Goal: Navigation & Orientation: Find specific page/section

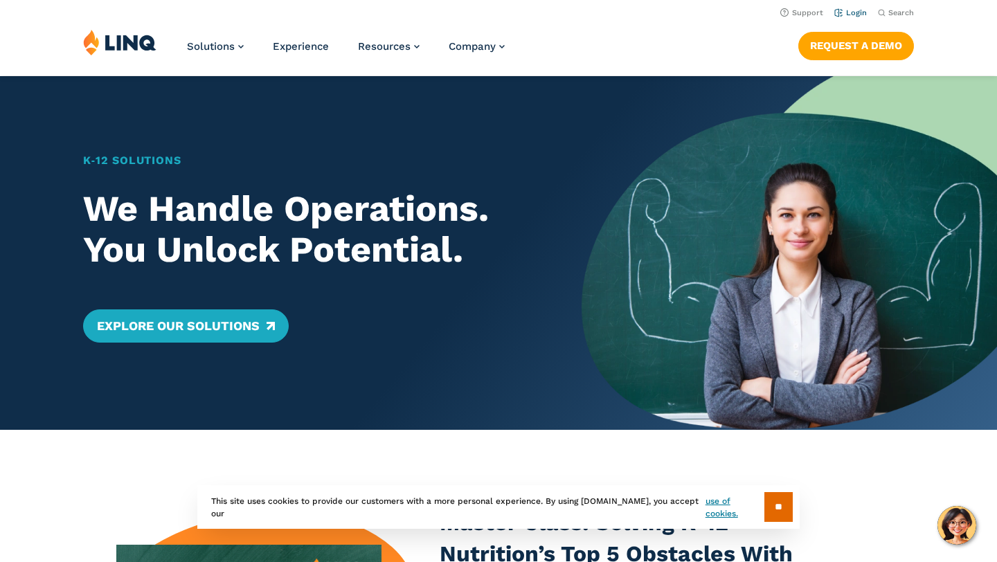
click at [849, 13] on link "Login" at bounding box center [850, 12] width 33 height 9
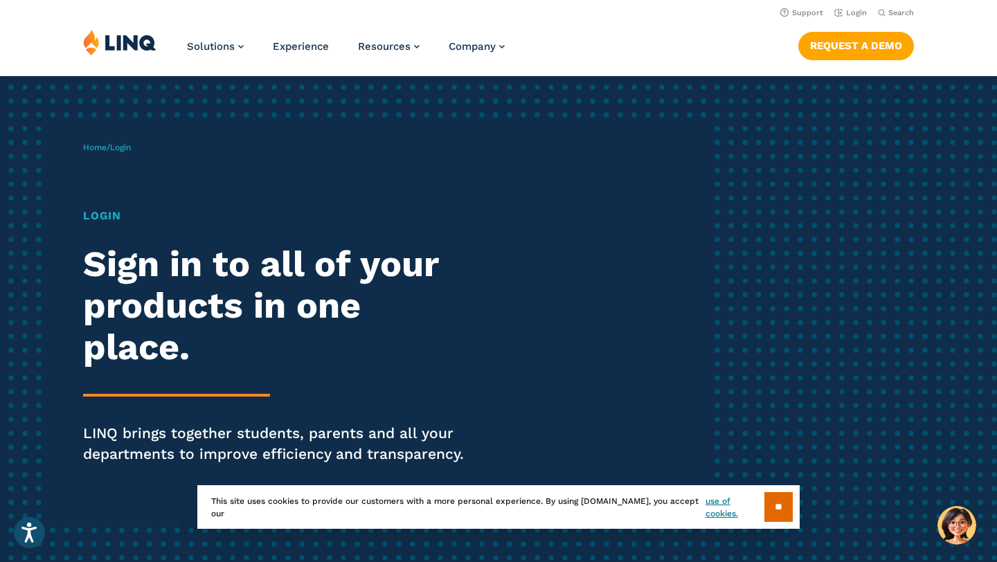
click at [100, 215] on h1 "Login" at bounding box center [275, 216] width 384 height 17
click at [764, 495] on input "**" at bounding box center [778, 507] width 28 height 30
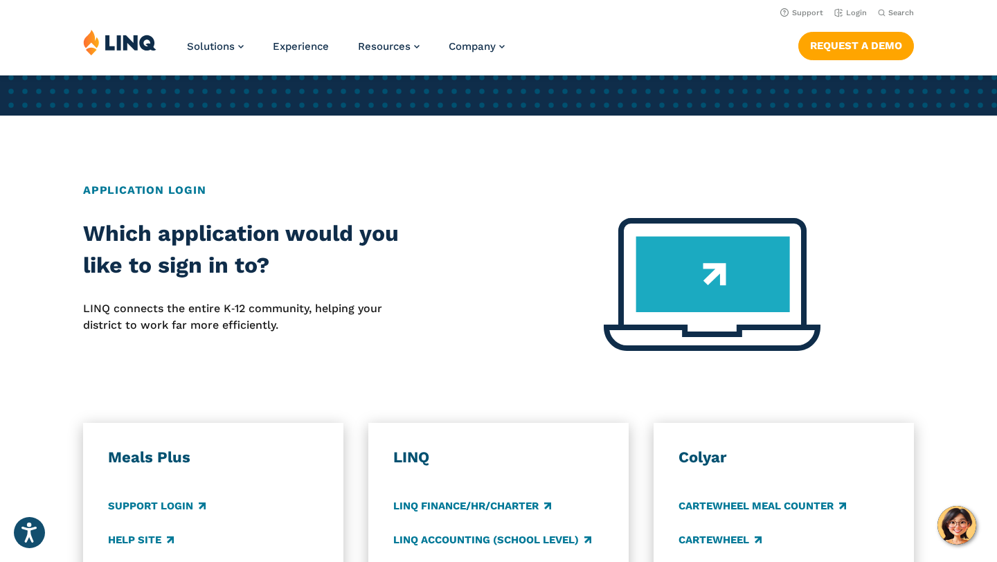
scroll to position [430, 0]
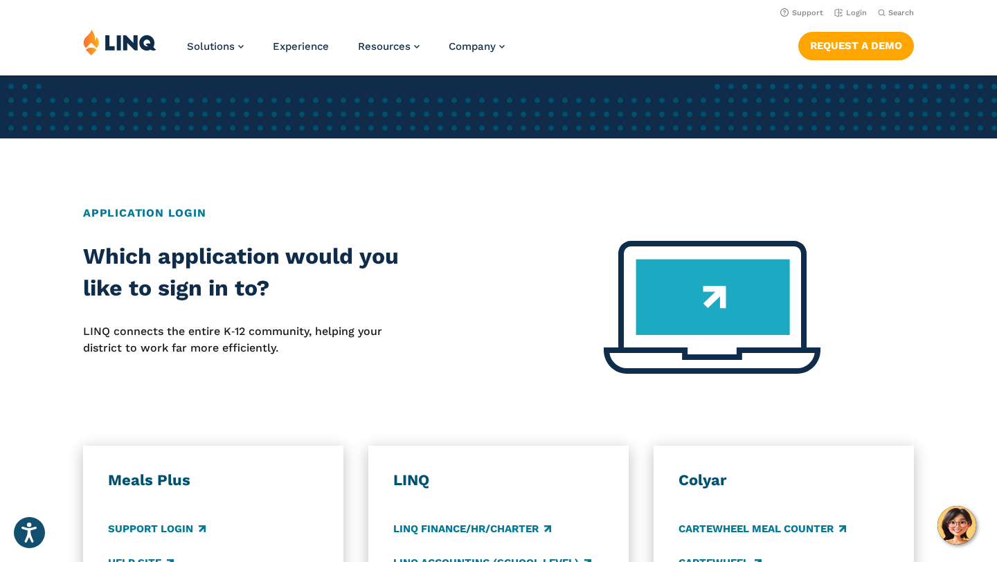
click at [712, 305] on img at bounding box center [712, 307] width 217 height 133
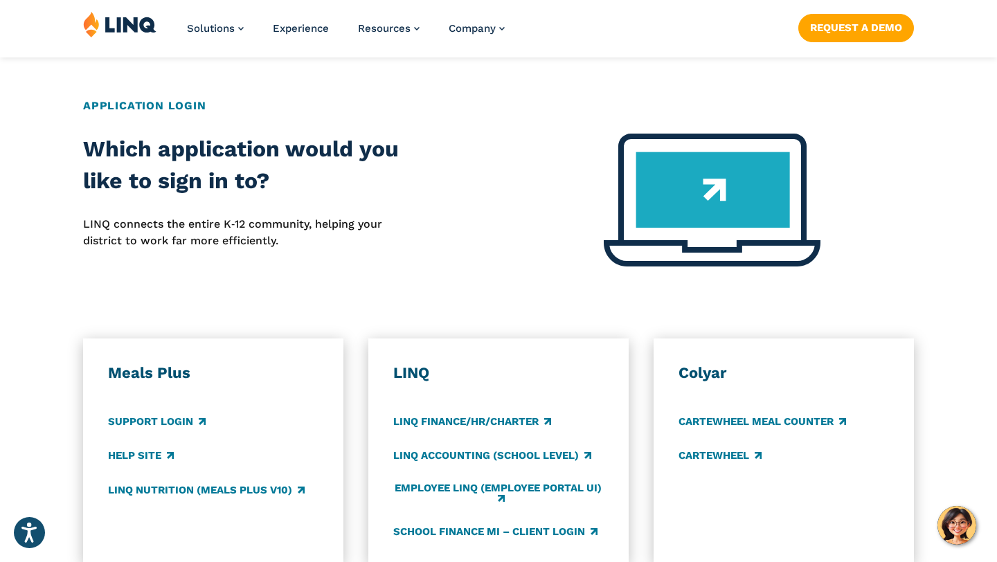
scroll to position [579, 0]
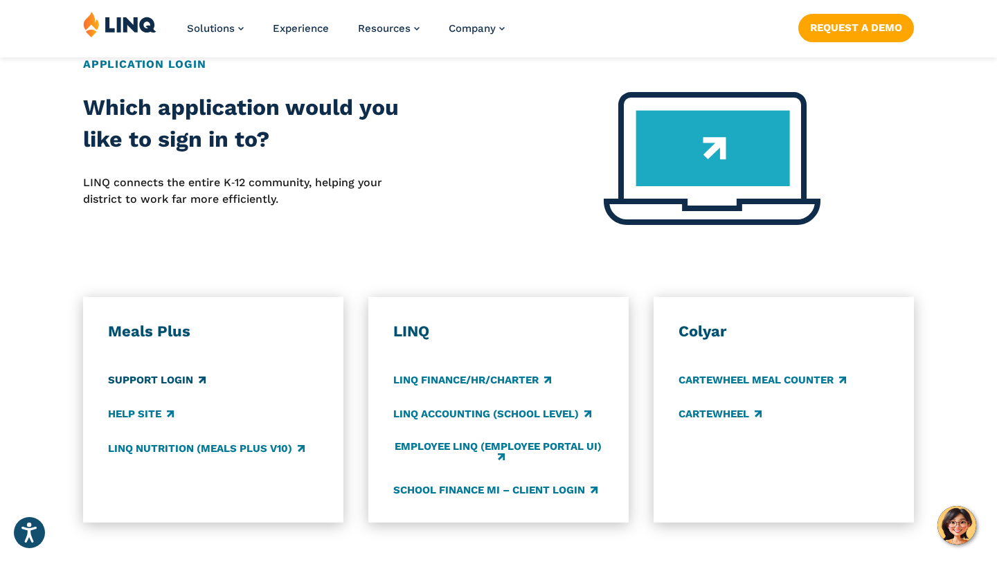
click at [188, 377] on link "Support Login" at bounding box center [157, 380] width 98 height 15
